Goal: Information Seeking & Learning: Learn about a topic

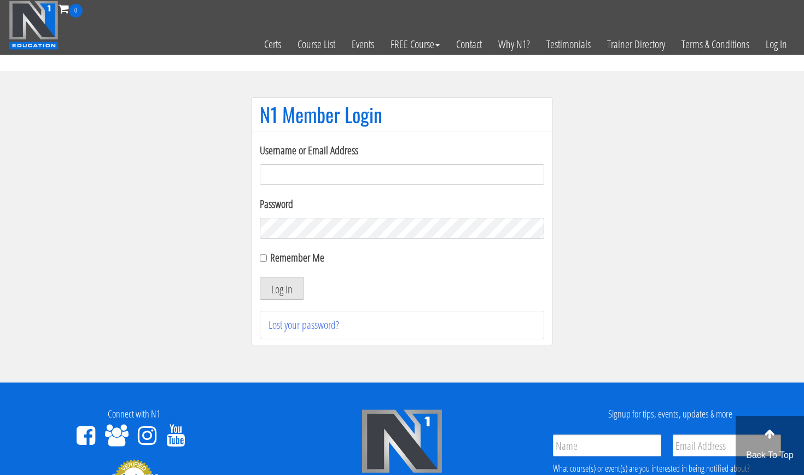
type input "[EMAIL_ADDRESS][DOMAIN_NAME]"
click at [282, 288] on button "Log In" at bounding box center [282, 288] width 44 height 23
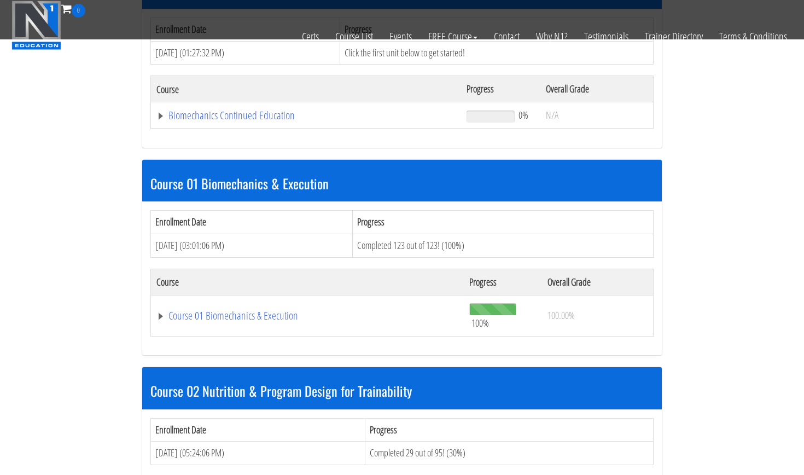
scroll to position [351, 0]
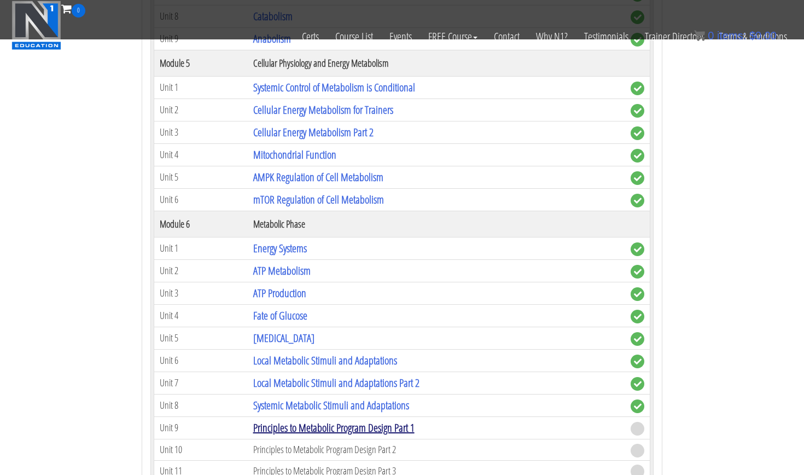
scroll to position [1191, 0]
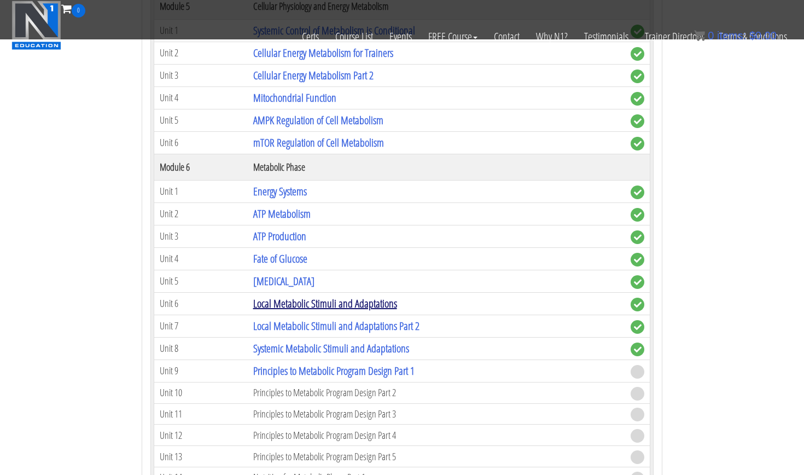
click at [277, 296] on link "Local Metabolic Stimuli and Adaptations" at bounding box center [325, 303] width 144 height 15
